Goal: Information Seeking & Learning: Learn about a topic

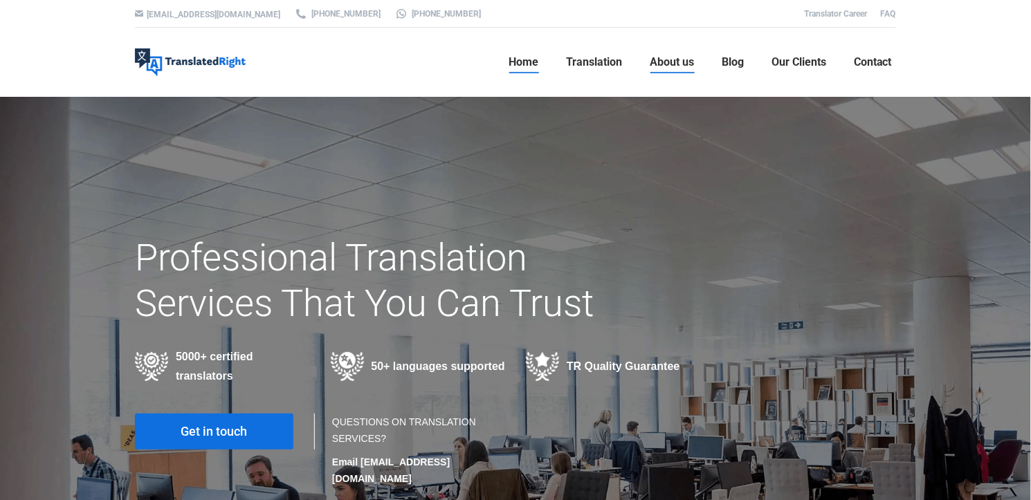
click at [651, 58] on span "About us" at bounding box center [672, 62] width 44 height 14
drag, startPoint x: 638, startPoint y: 167, endPoint x: 638, endPoint y: 230, distance: 63.0
click at [634, 235] on div "Professional Translation Services That You Can Trust 5000+ certified translator…" at bounding box center [515, 366] width 761 height 262
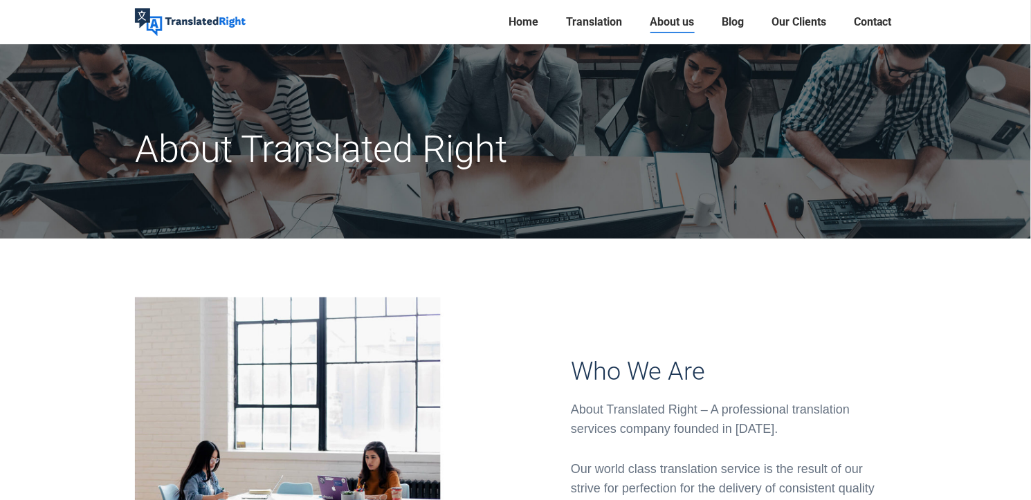
scroll to position [372, 0]
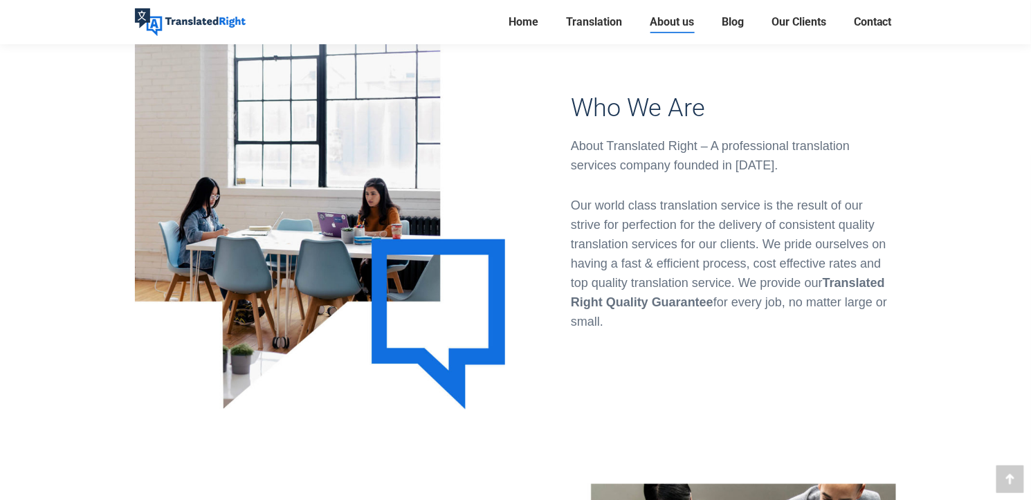
drag, startPoint x: 432, startPoint y: 183, endPoint x: 809, endPoint y: 237, distance: 381.0
click at [810, 236] on p "Our world class translation service is the result of our strive for perfection …" at bounding box center [733, 264] width 325 height 136
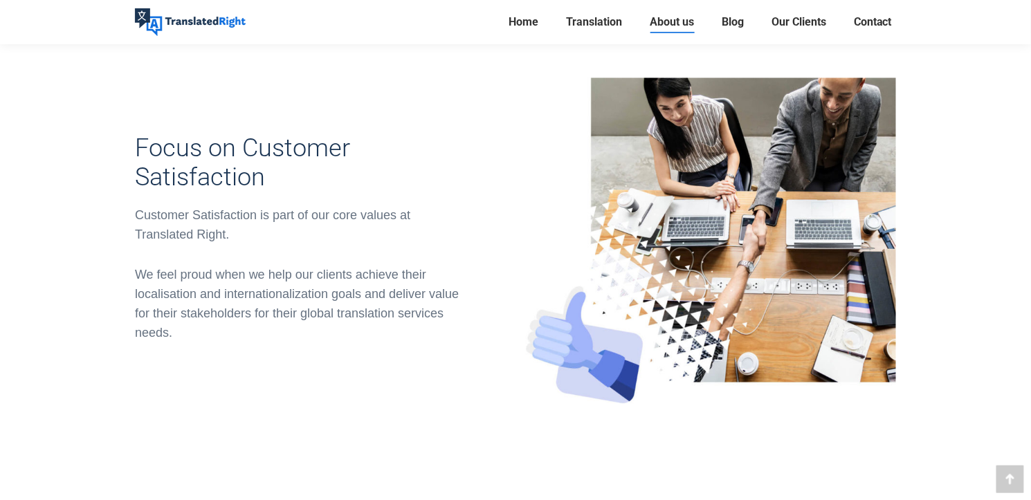
scroll to position [1139, 0]
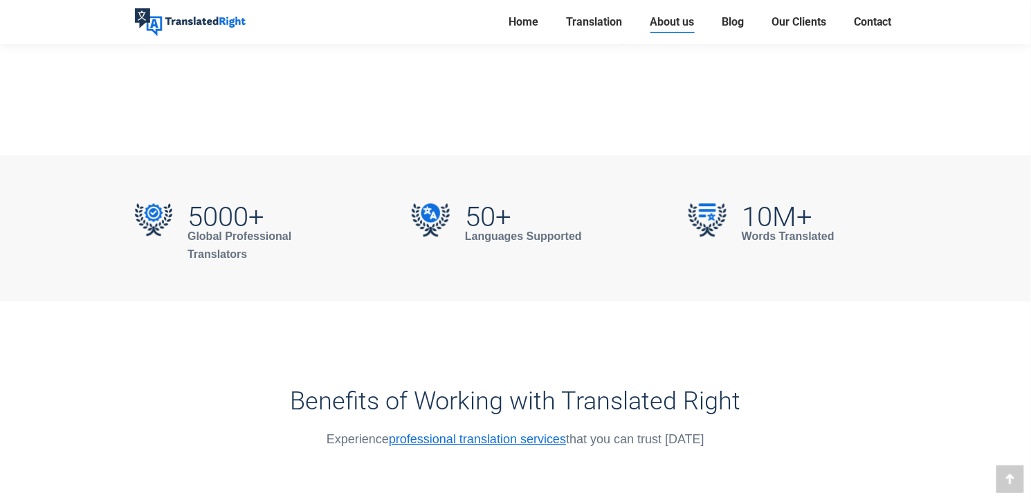
drag, startPoint x: 837, startPoint y: 252, endPoint x: 1026, endPoint y: 252, distance: 189.6
click at [1026, 252] on div "5000+ Global Professional Translators 50+ Languages Supported 10M+ Words Transl…" at bounding box center [516, 228] width 1032 height 147
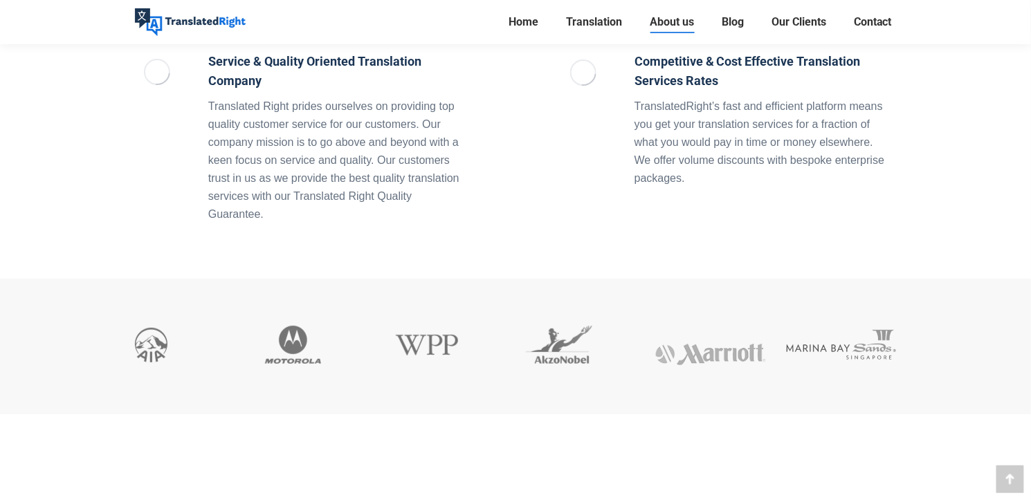
scroll to position [1786, 0]
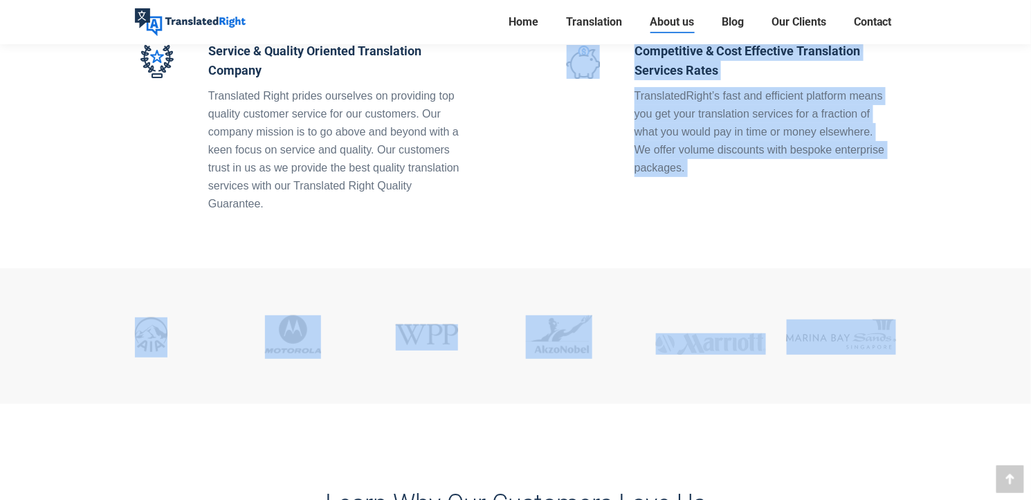
drag, startPoint x: 944, startPoint y: 257, endPoint x: 967, endPoint y: 324, distance: 70.9
click at [896, 324] on div "About Translated Right Who We Are About Translated Right – A professional trans…" at bounding box center [515, 261] width 761 height 3900
click at [939, 199] on section "Professional Translators for Every Client With more than 5000+ native speaking …" at bounding box center [515, 69] width 853 height 413
